Goal: Information Seeking & Learning: Learn about a topic

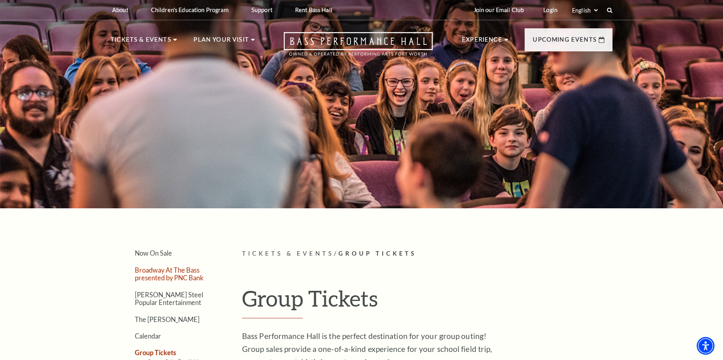
click at [156, 272] on link "Broadway At The Bass presented by PNC Bank" at bounding box center [169, 273] width 69 height 15
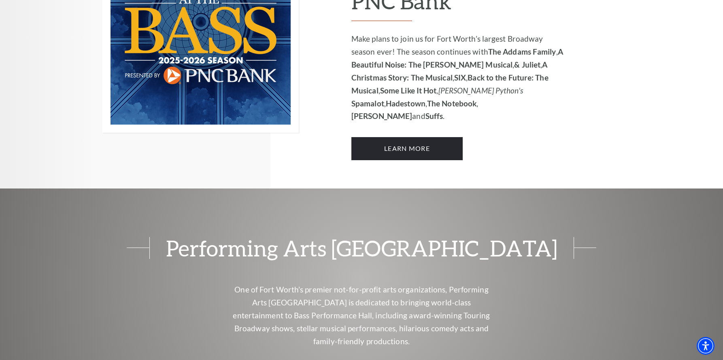
scroll to position [567, 0]
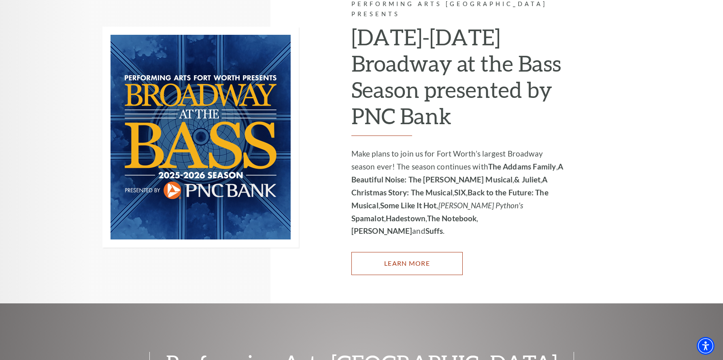
click at [416, 252] on link "Learn More" at bounding box center [406, 263] width 111 height 23
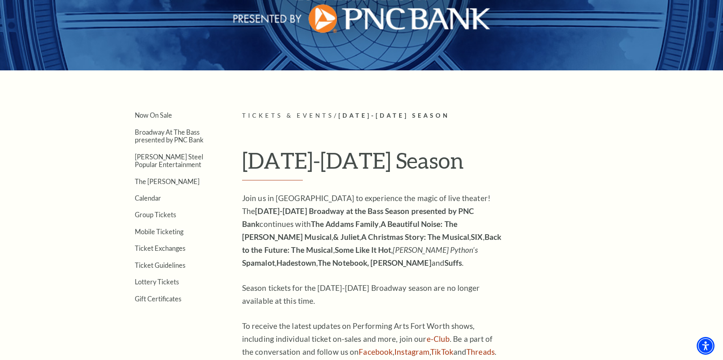
scroll to position [140, 0]
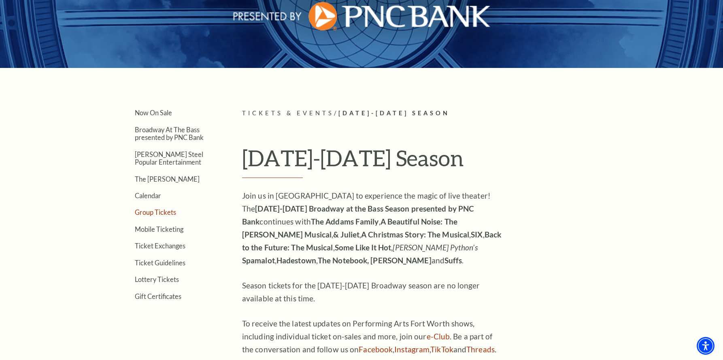
click at [147, 213] on link "Group Tickets" at bounding box center [155, 212] width 41 height 8
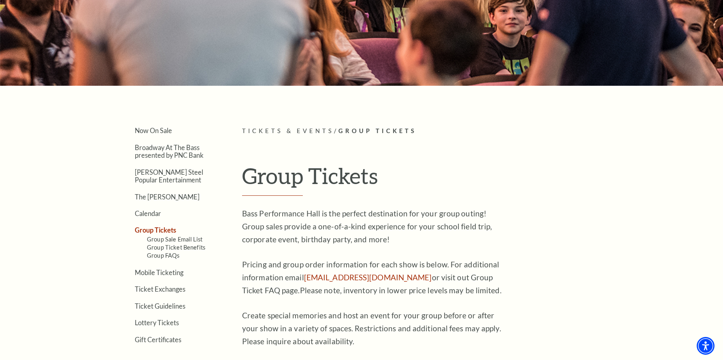
scroll to position [122, 0]
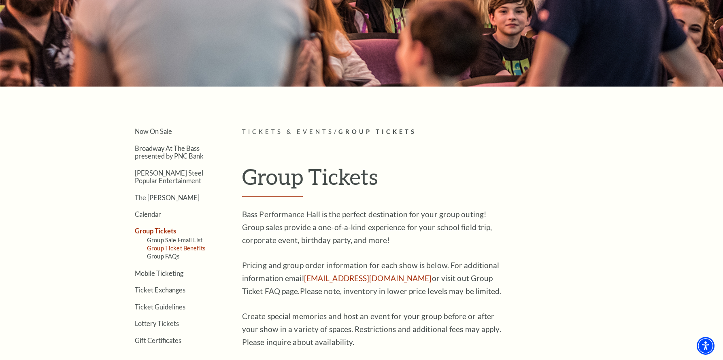
click at [159, 248] on link "Group Ticket Benefits" at bounding box center [176, 248] width 58 height 7
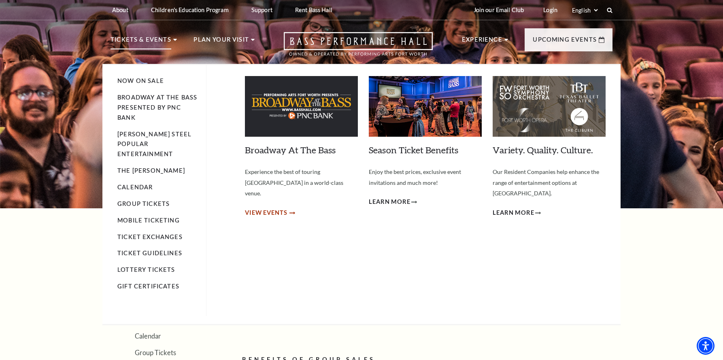
click at [267, 208] on span "View Events" at bounding box center [266, 213] width 42 height 10
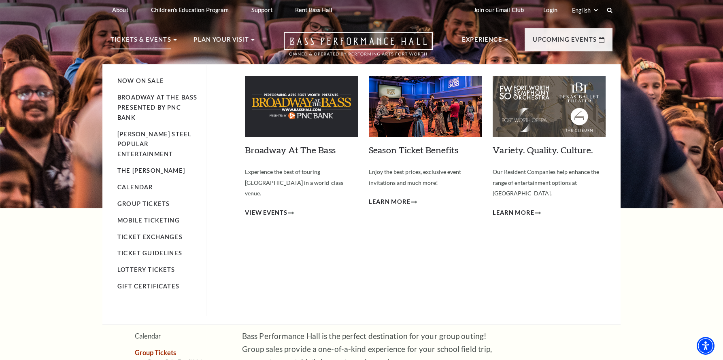
scroll to position [2, 0]
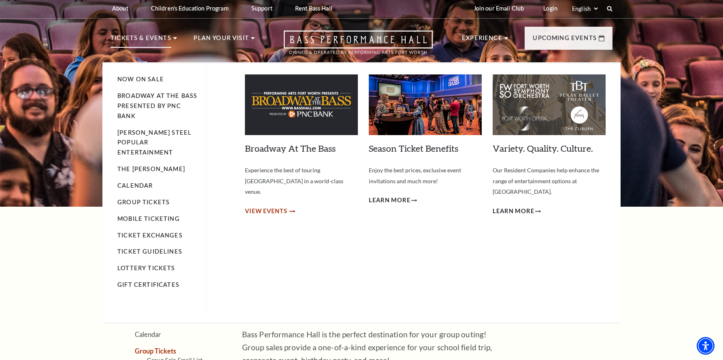
click at [268, 206] on span "View Events" at bounding box center [266, 211] width 42 height 10
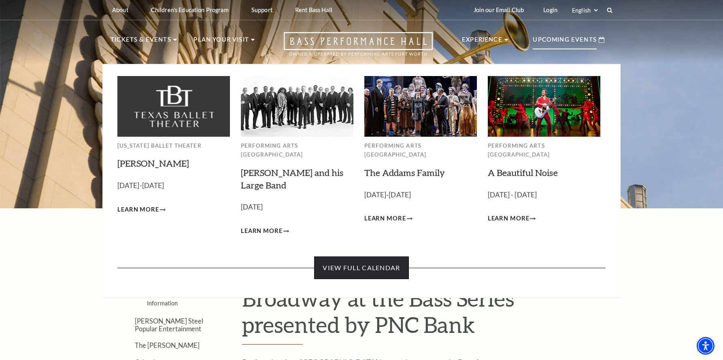
click at [367, 259] on link "View Full Calendar" at bounding box center [361, 268] width 94 height 23
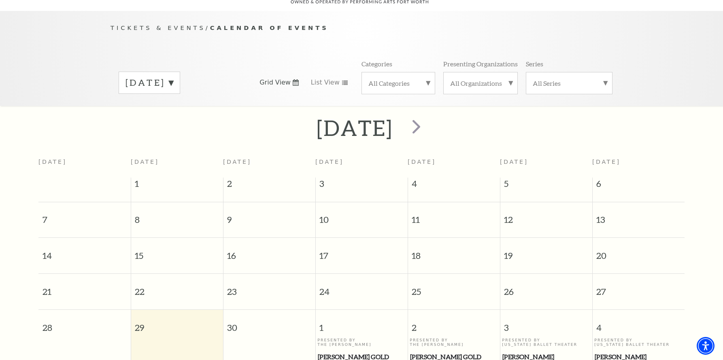
scroll to position [72, 0]
click at [428, 116] on span "next" at bounding box center [416, 125] width 23 height 23
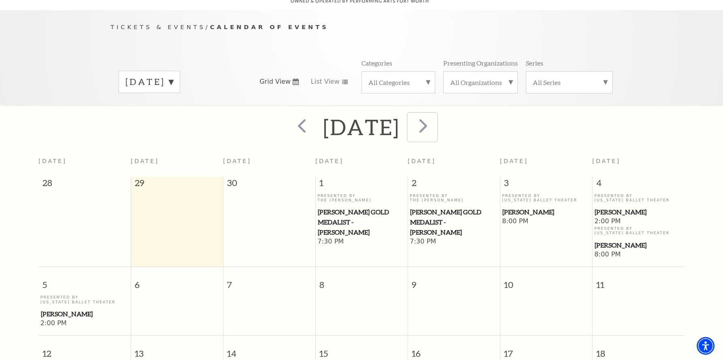
click at [435, 116] on span "next" at bounding box center [423, 125] width 23 height 23
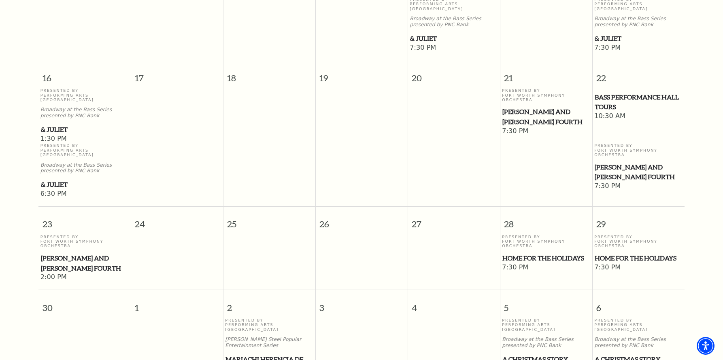
scroll to position [613, 0]
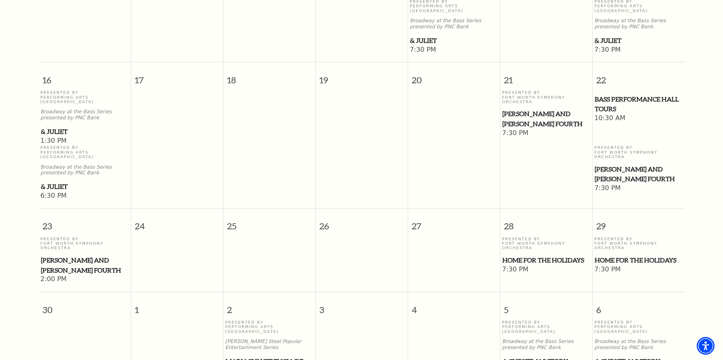
click at [540, 255] on span "Home for the Holidays" at bounding box center [545, 260] width 87 height 10
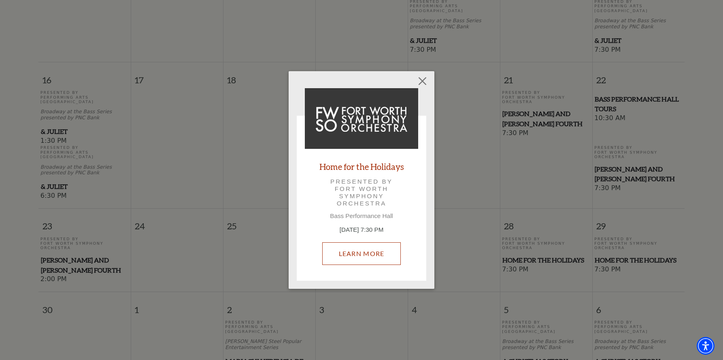
click at [358, 250] on link "Learn More" at bounding box center [361, 253] width 79 height 23
